Goal: Transaction & Acquisition: Purchase product/service

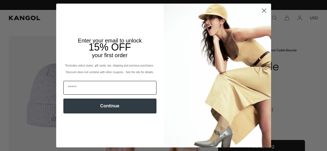
scroll to position [0, 113]
click at [94, 89] on input "Email" at bounding box center [109, 88] width 93 height 14
type input "**********"
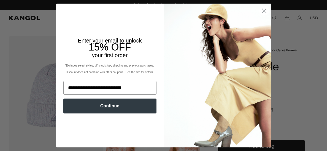
click at [113, 109] on button "Continue" at bounding box center [109, 105] width 93 height 15
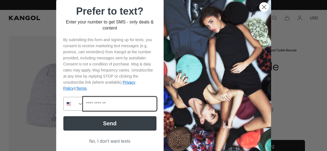
scroll to position [0, 0]
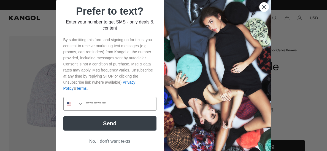
click at [112, 141] on button "No, I don't want texts" at bounding box center [109, 141] width 93 height 10
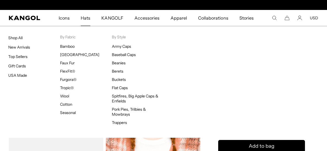
scroll to position [0, 113]
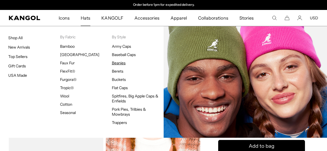
click at [118, 61] on link "Beanies" at bounding box center [119, 62] width 14 height 5
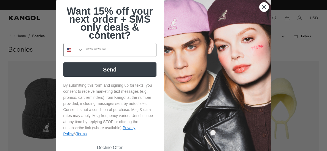
click at [262, 7] on circle "Close dialog" at bounding box center [263, 6] width 9 height 9
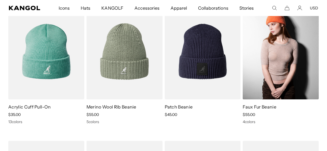
click at [278, 75] on img at bounding box center [281, 51] width 76 height 95
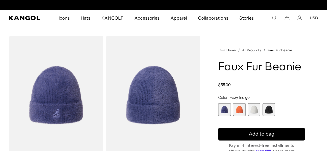
scroll to position [0, 113]
click at [271, 107] on span "4 of 4" at bounding box center [269, 109] width 13 height 13
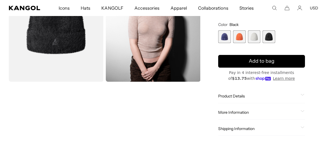
scroll to position [0, 113]
click at [256, 38] on span "3 of 4" at bounding box center [254, 36] width 13 height 13
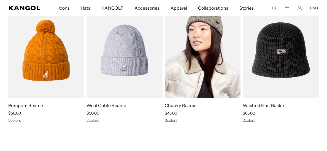
scroll to position [605, 0]
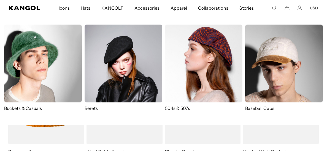
click at [63, 9] on span "Icons" at bounding box center [64, 8] width 11 height 16
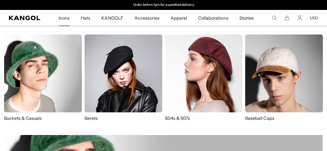
click at [265, 76] on img at bounding box center [284, 73] width 78 height 78
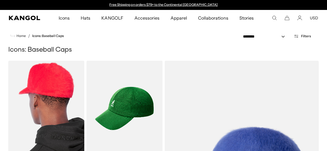
click at [64, 111] on img at bounding box center [46, 108] width 76 height 95
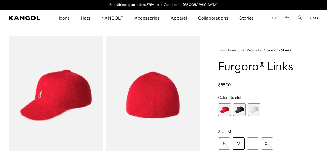
scroll to position [0, 113]
click at [253, 109] on span "3 of 3" at bounding box center [254, 109] width 13 height 13
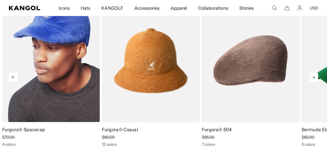
click at [85, 86] on img "1 of 5" at bounding box center [51, 60] width 98 height 123
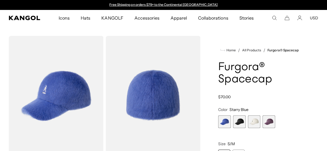
click at [256, 122] on span "3 of 4" at bounding box center [254, 121] width 13 height 13
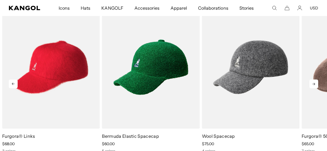
click at [315, 84] on icon at bounding box center [313, 84] width 3 height 2
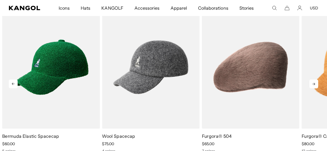
click at [315, 84] on icon at bounding box center [313, 84] width 3 height 2
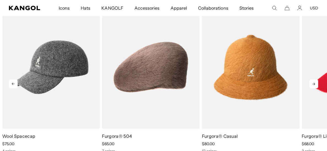
scroll to position [0, 113]
click at [315, 84] on icon at bounding box center [313, 84] width 3 height 2
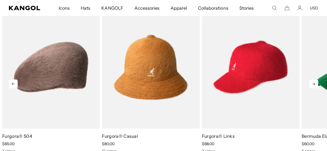
scroll to position [0, 0]
click at [315, 84] on icon at bounding box center [313, 84] width 3 height 2
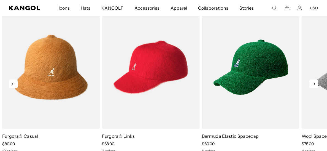
scroll to position [0, 113]
click at [315, 84] on icon at bounding box center [313, 84] width 3 height 2
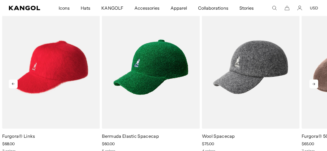
scroll to position [0, 0]
click at [315, 84] on icon at bounding box center [313, 84] width 3 height 2
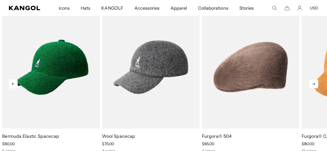
click at [315, 84] on icon at bounding box center [313, 84] width 3 height 2
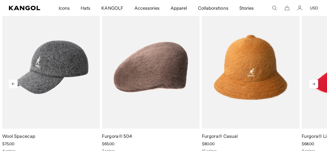
scroll to position [0, 113]
click at [315, 84] on icon at bounding box center [313, 84] width 3 height 2
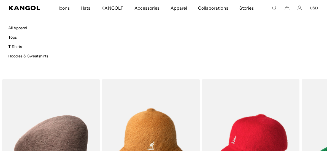
scroll to position [0, 0]
click at [182, 8] on span "Apparel" at bounding box center [179, 8] width 17 height 16
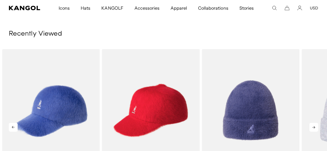
click at [314, 126] on icon at bounding box center [313, 127] width 9 height 9
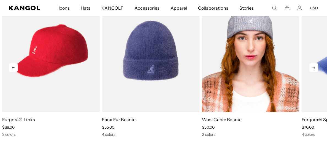
click at [234, 77] on img "4 of 4" at bounding box center [251, 51] width 98 height 123
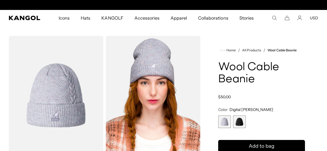
click at [239, 119] on span "2 of 2" at bounding box center [239, 121] width 13 height 13
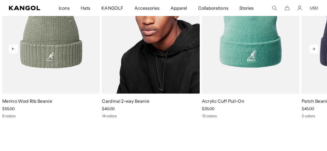
scroll to position [0, 113]
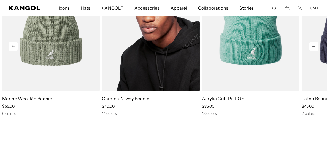
click at [165, 63] on img "2 of 5" at bounding box center [151, 29] width 98 height 123
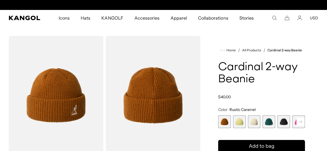
click at [286, 122] on span "5 of 14" at bounding box center [284, 121] width 13 height 13
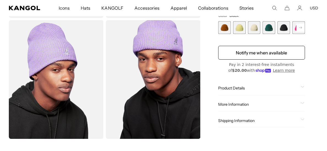
click at [232, 88] on span "Product Details" at bounding box center [258, 87] width 80 height 5
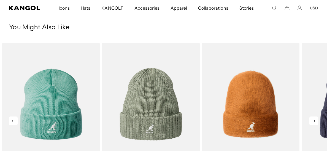
click at [312, 120] on icon at bounding box center [313, 120] width 9 height 9
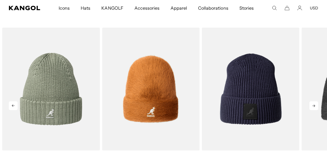
scroll to position [0, 113]
click at [314, 105] on icon at bounding box center [313, 105] width 9 height 9
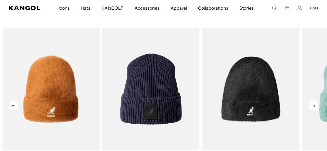
scroll to position [0, 0]
click at [314, 105] on icon at bounding box center [313, 105] width 9 height 9
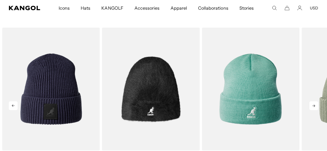
click at [314, 105] on icon at bounding box center [313, 105] width 9 height 9
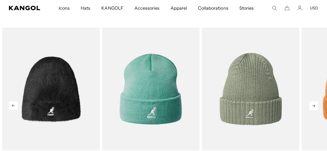
click at [314, 105] on icon at bounding box center [313, 105] width 9 height 9
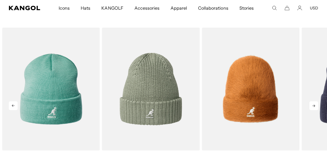
click at [314, 105] on icon at bounding box center [313, 105] width 9 height 9
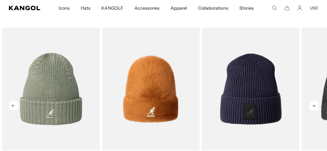
scroll to position [0, 113]
click at [314, 105] on icon at bounding box center [313, 105] width 9 height 9
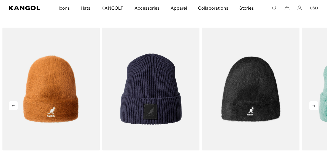
scroll to position [0, 0]
click at [314, 105] on icon at bounding box center [313, 105] width 9 height 9
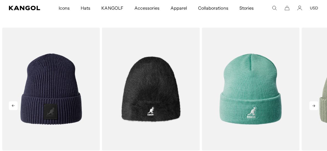
click at [314, 105] on icon at bounding box center [313, 105] width 9 height 9
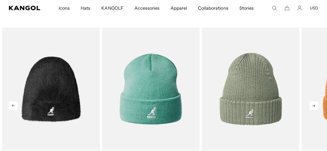
scroll to position [0, 113]
click at [314, 105] on icon at bounding box center [313, 105] width 9 height 9
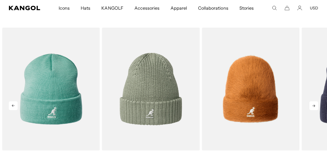
click at [314, 105] on icon at bounding box center [313, 105] width 9 height 9
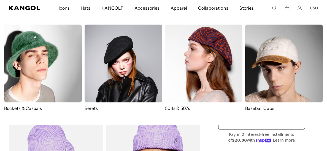
scroll to position [0, 0]
